Goal: Transaction & Acquisition: Purchase product/service

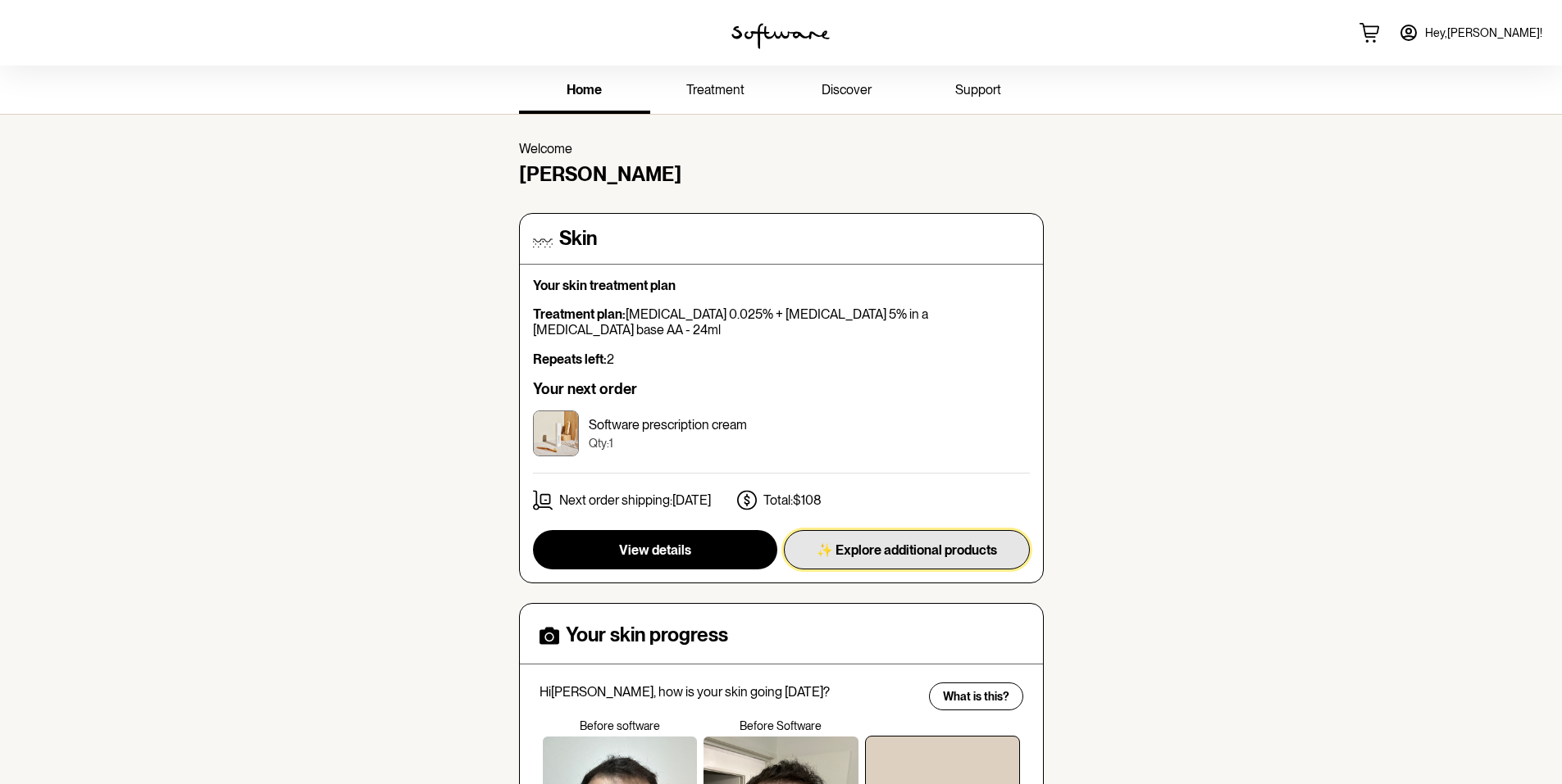
click at [817, 542] on span "✨ Explore additional products" at bounding box center [907, 550] width 180 height 16
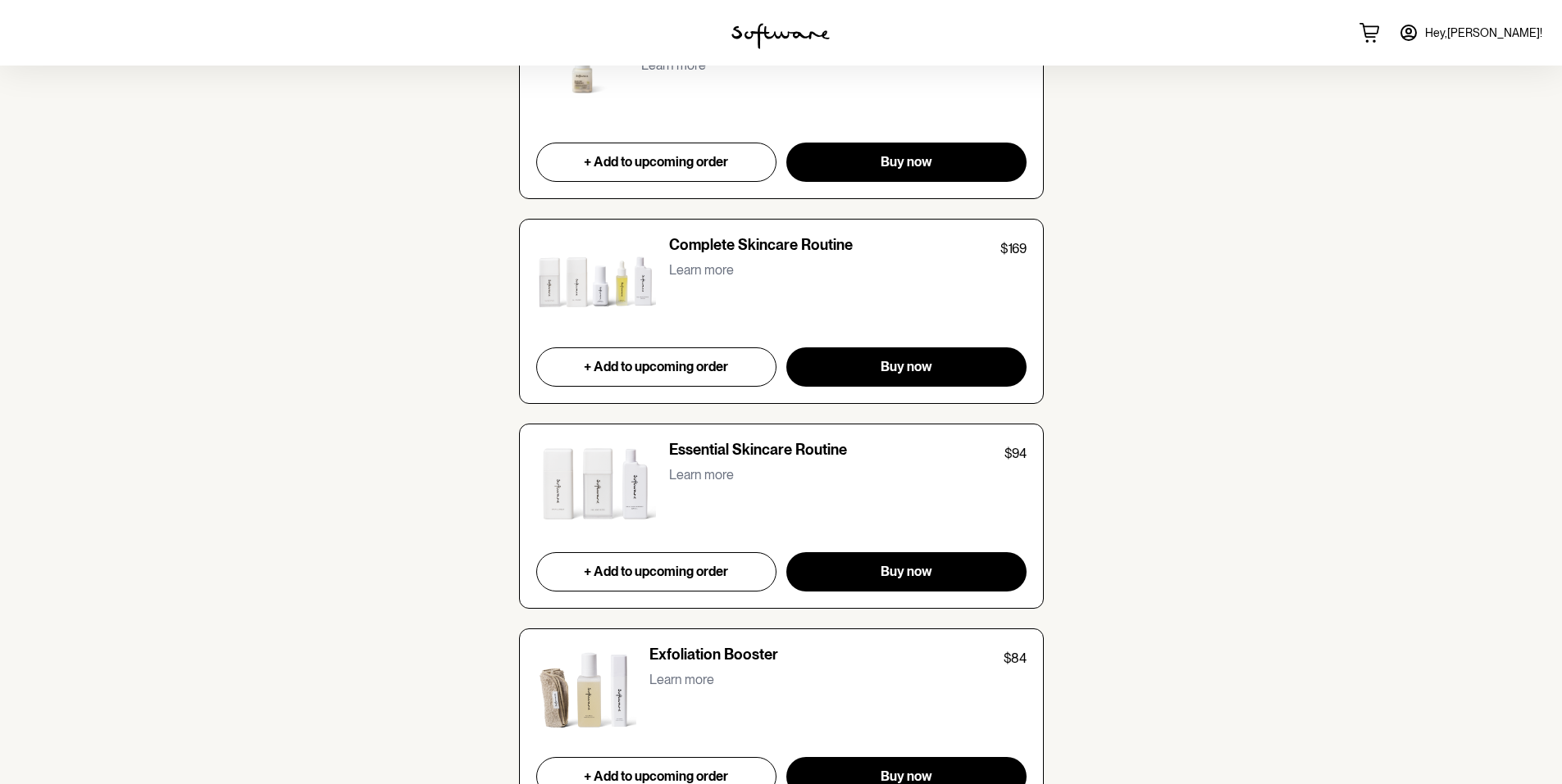
scroll to position [1475, 0]
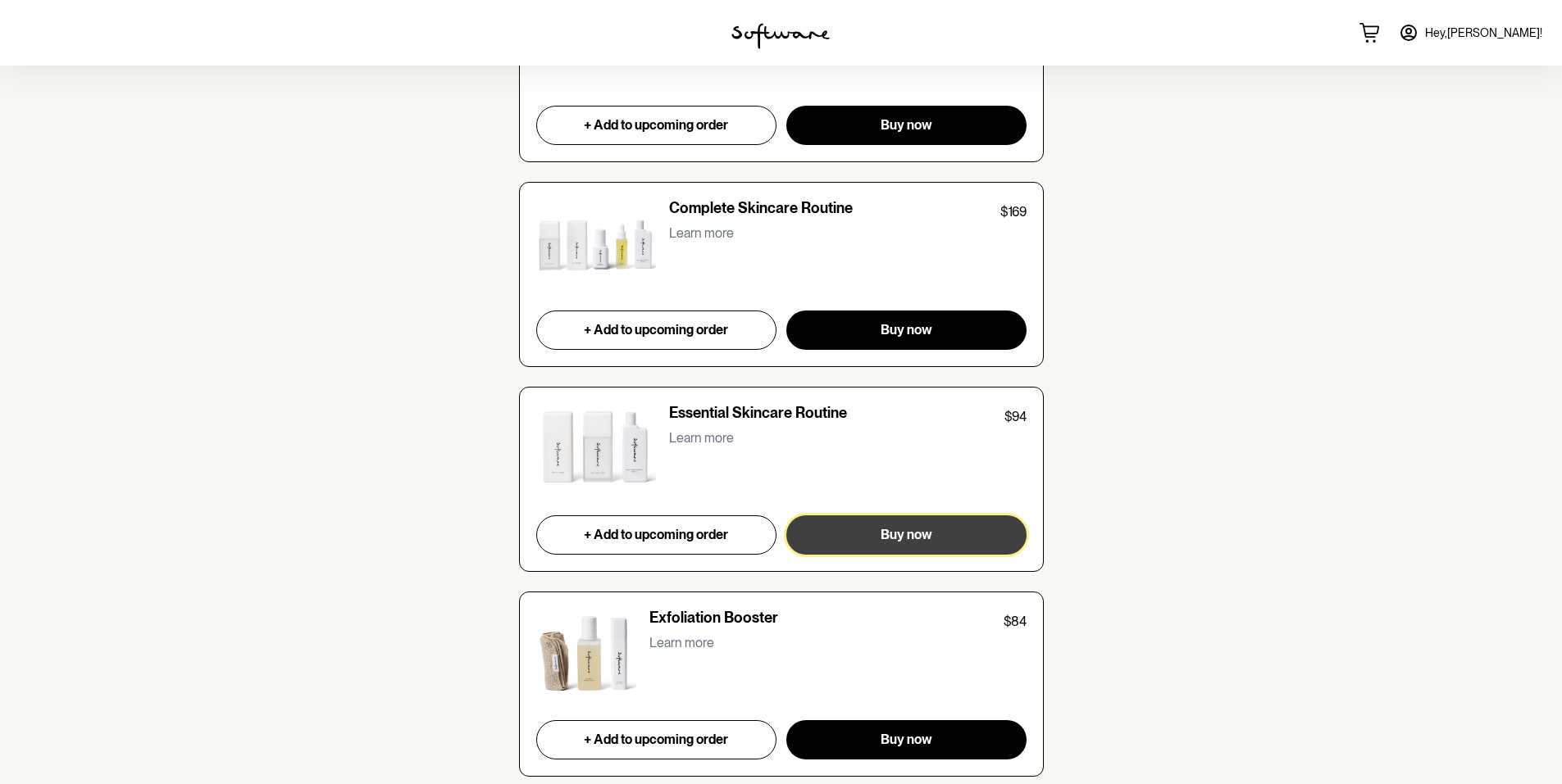
click at [864, 526] on button "Buy now" at bounding box center [905, 535] width 239 height 39
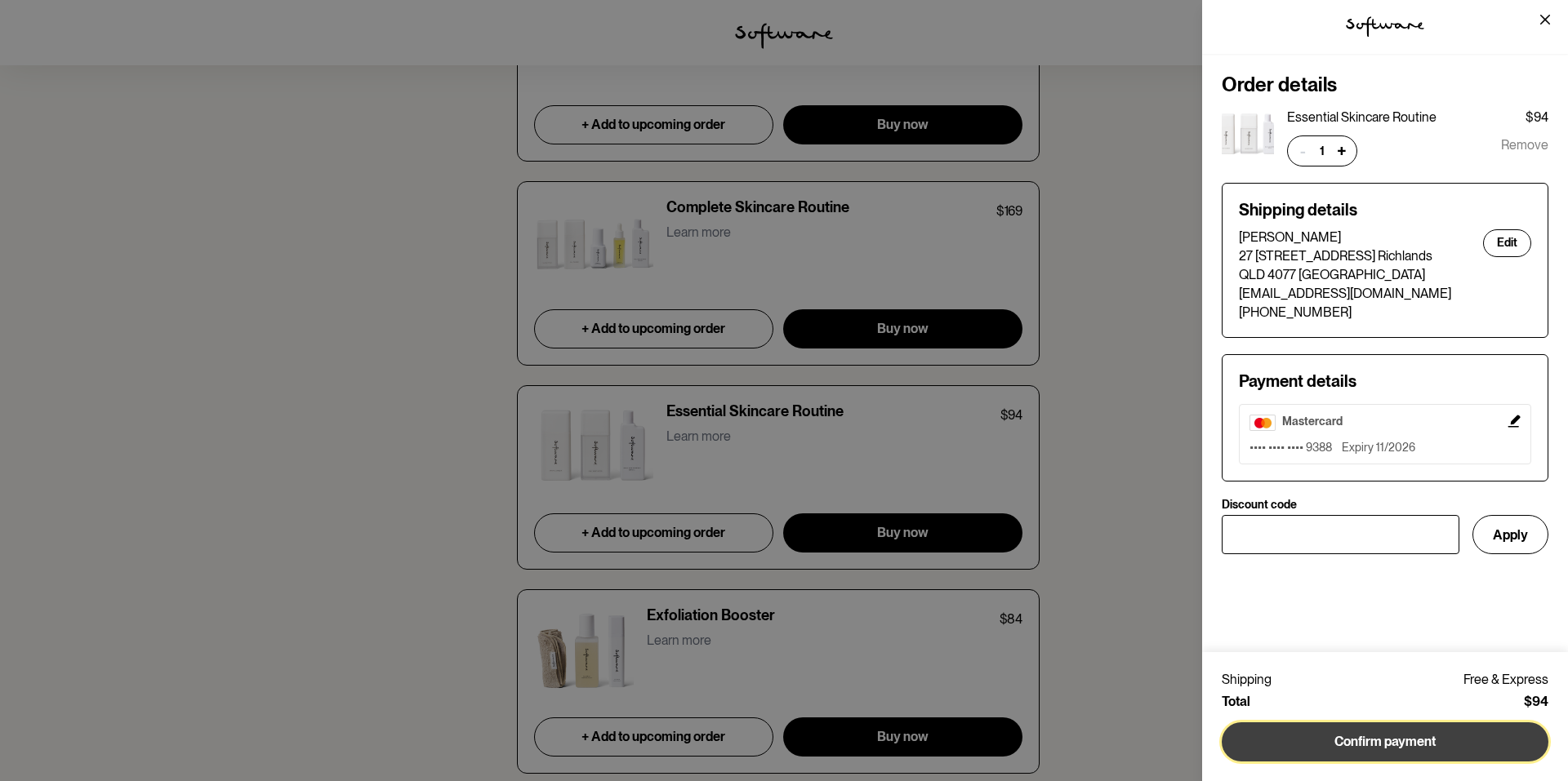
click at [1401, 740] on button "Confirm payment" at bounding box center [1384, 742] width 327 height 39
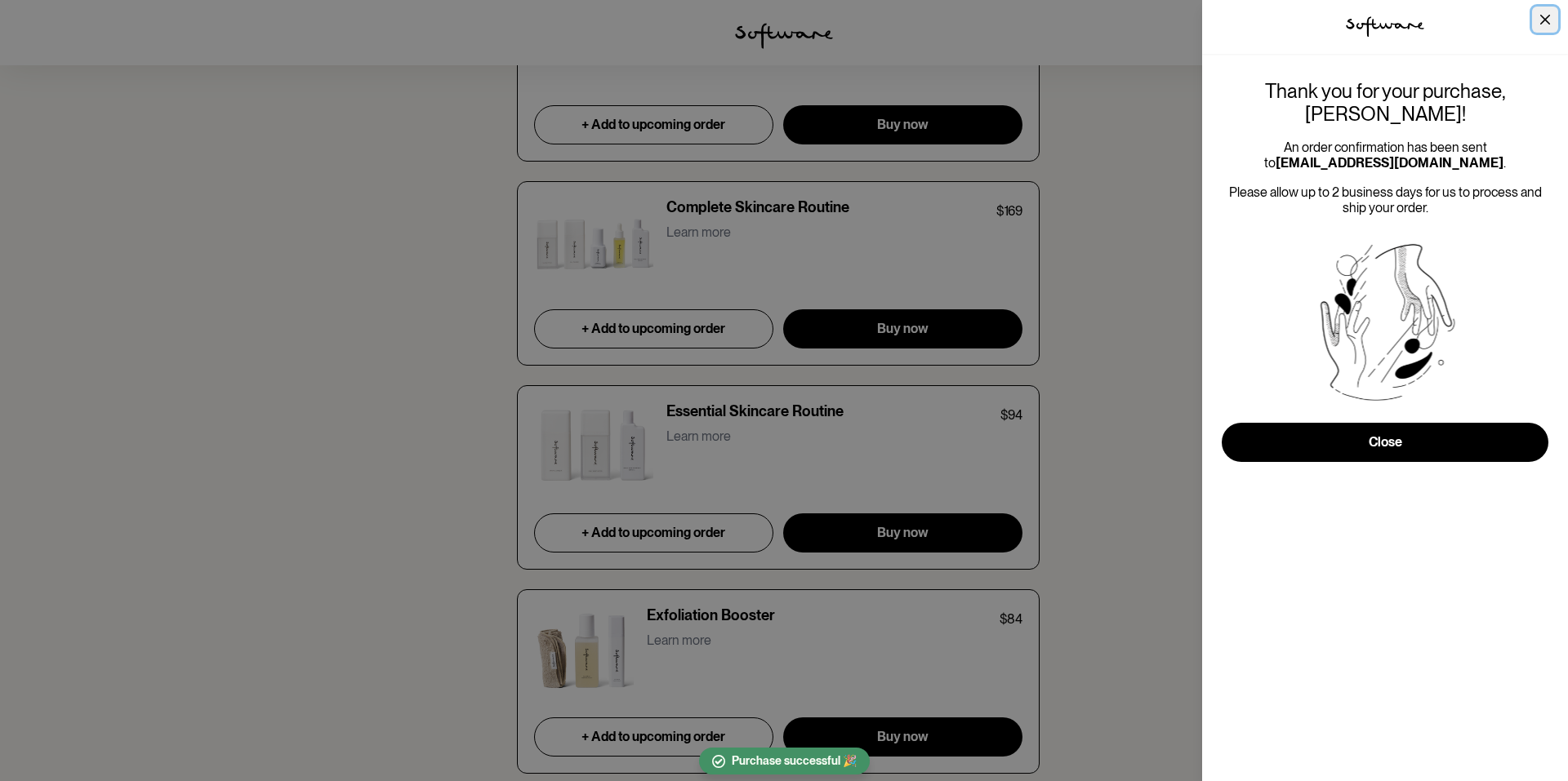
click at [1544, 14] on button "Close" at bounding box center [1544, 19] width 26 height 26
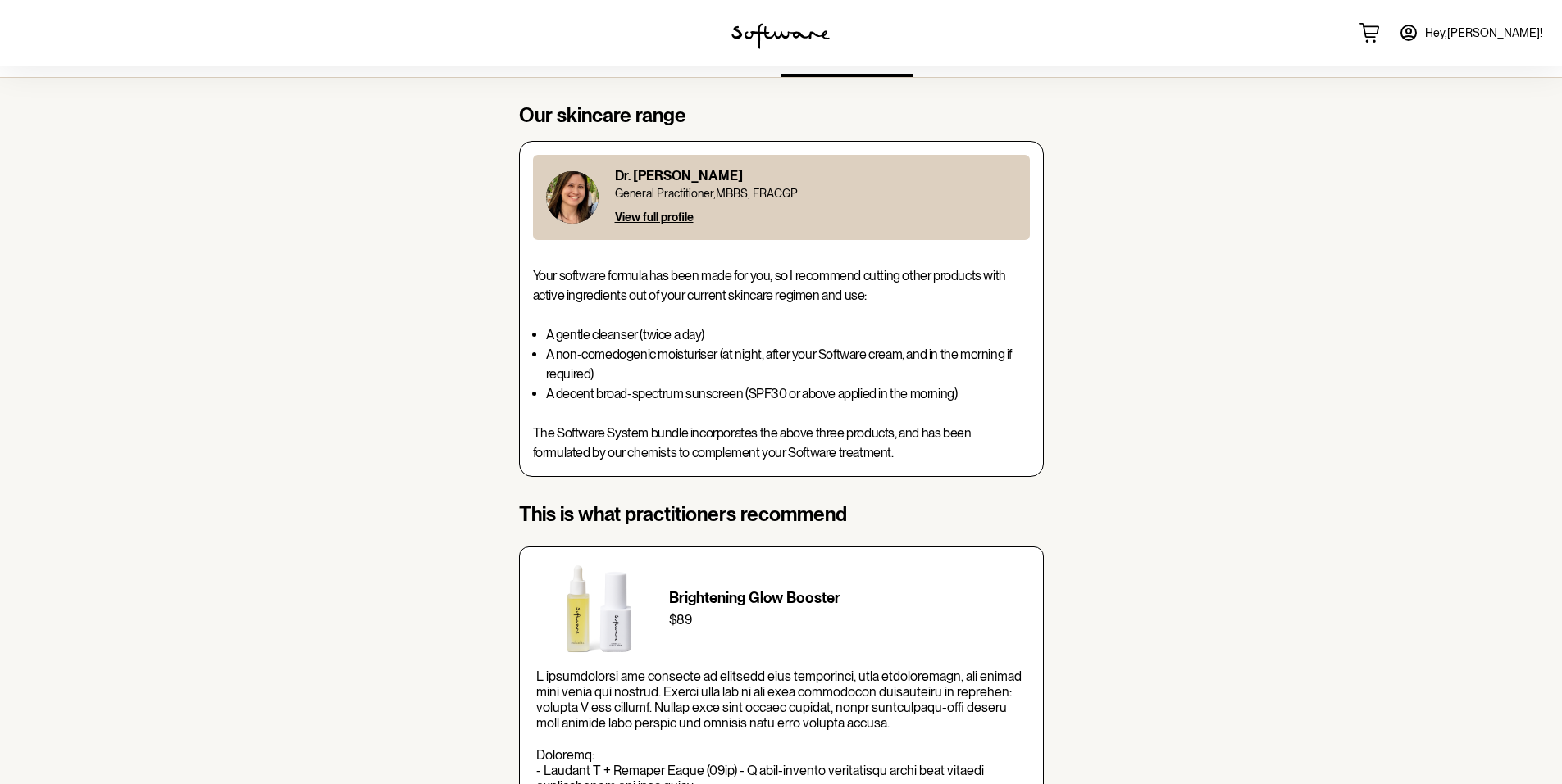
scroll to position [0, 0]
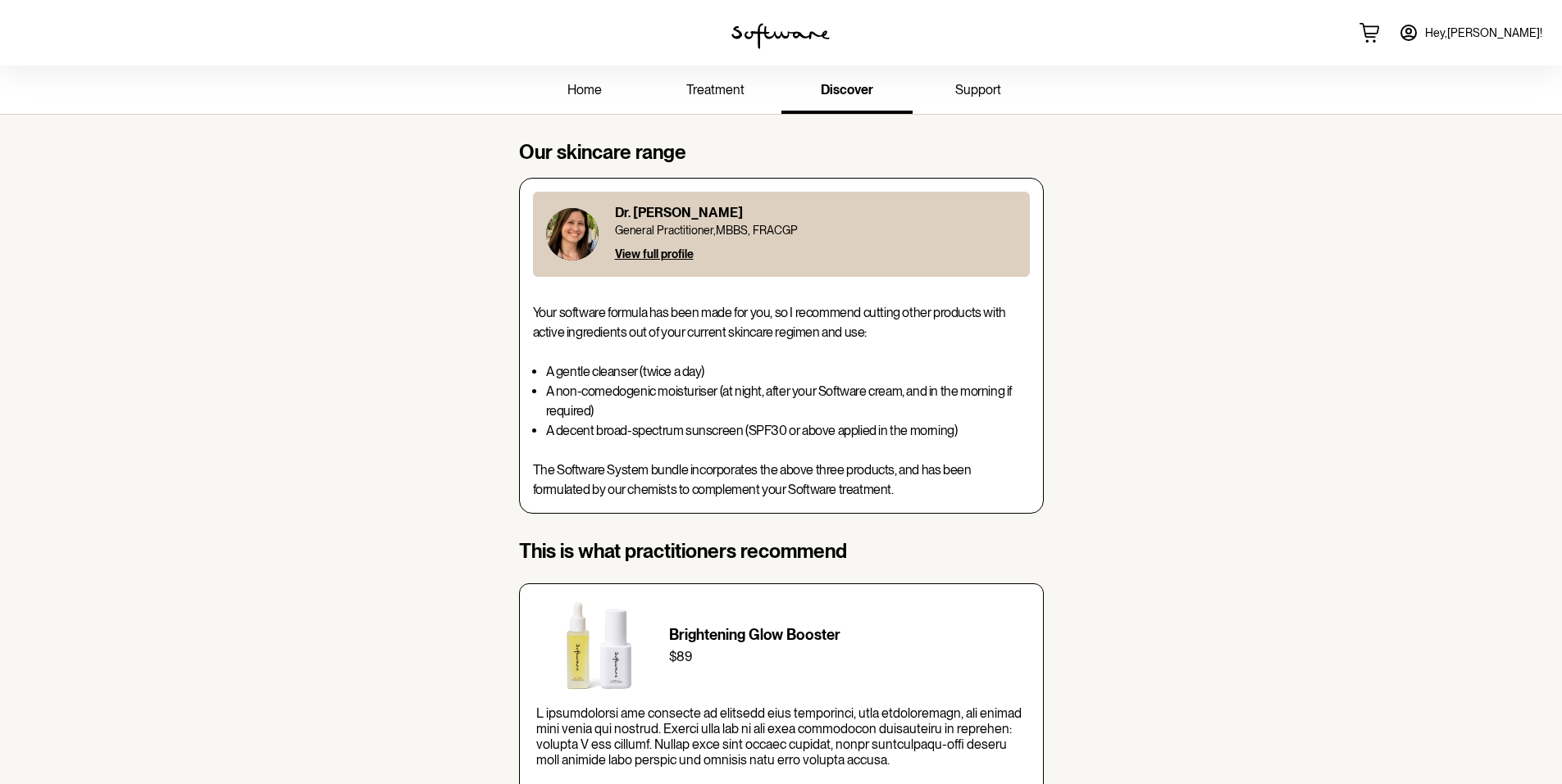
click at [572, 93] on span "home" at bounding box center [584, 89] width 34 height 16
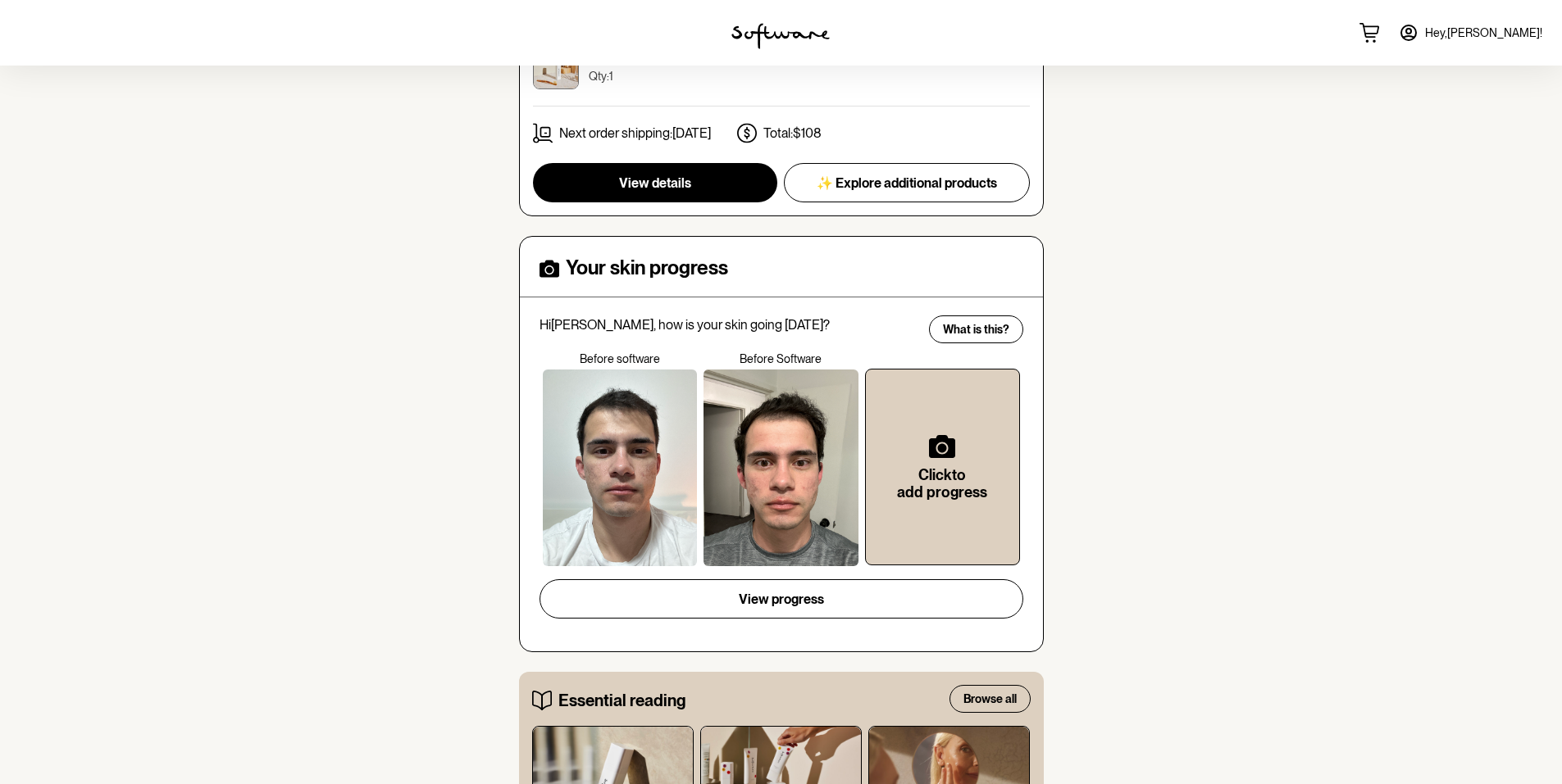
scroll to position [222, 0]
